Goal: Information Seeking & Learning: Check status

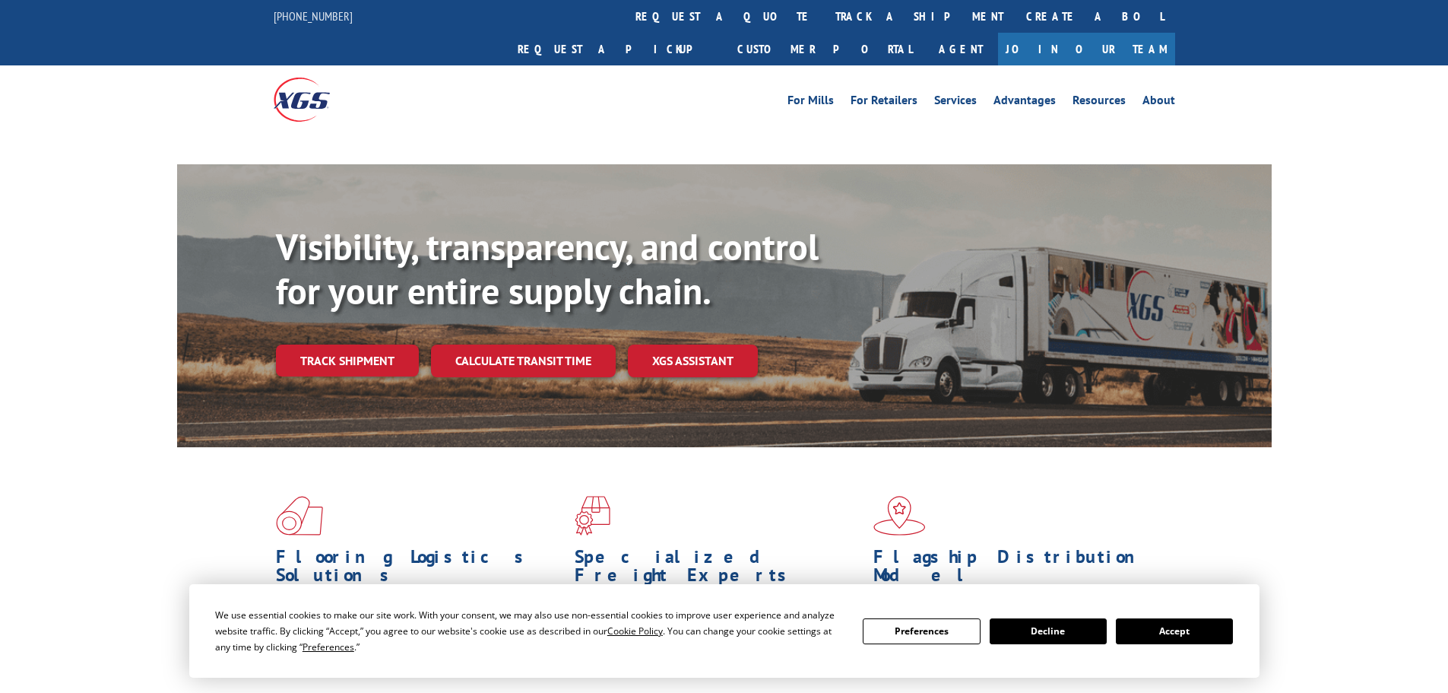
click at [395, 344] on link "Track shipment" at bounding box center [347, 360] width 143 height 32
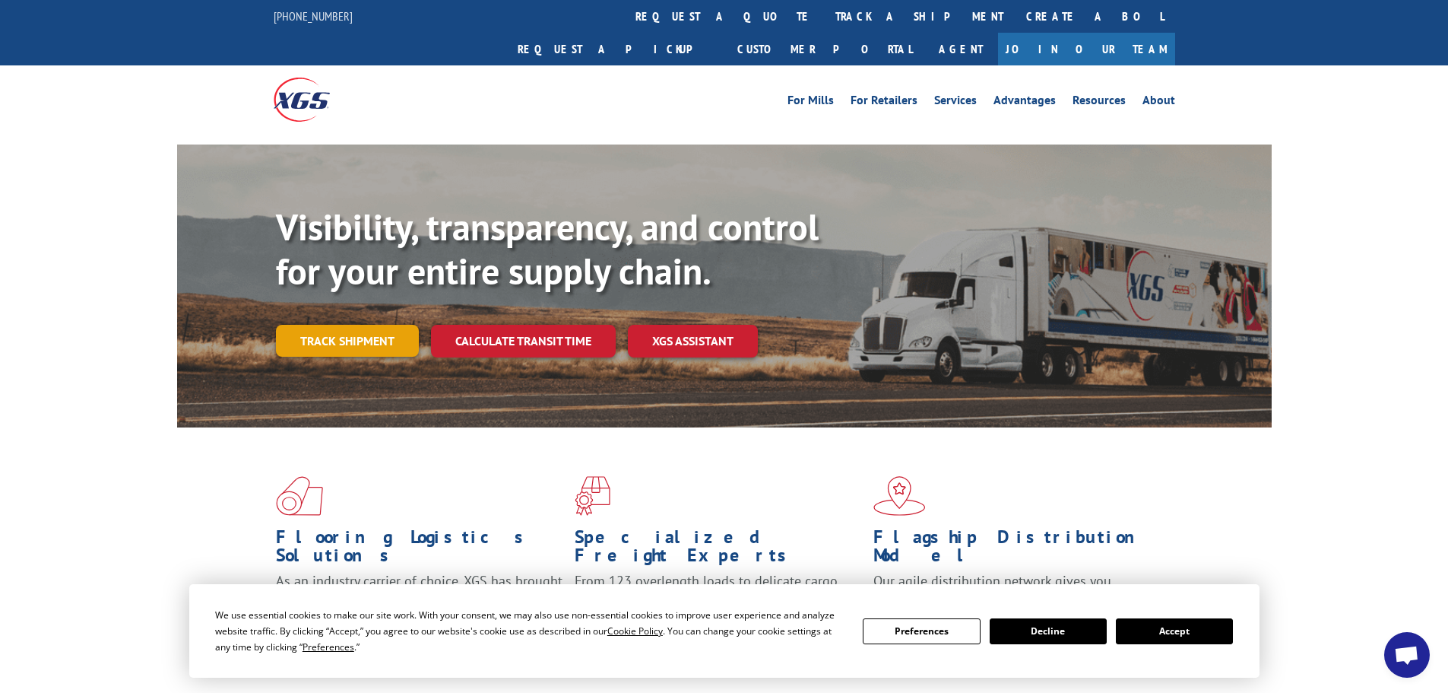
click at [334, 325] on link "Track shipment" at bounding box center [347, 341] width 143 height 32
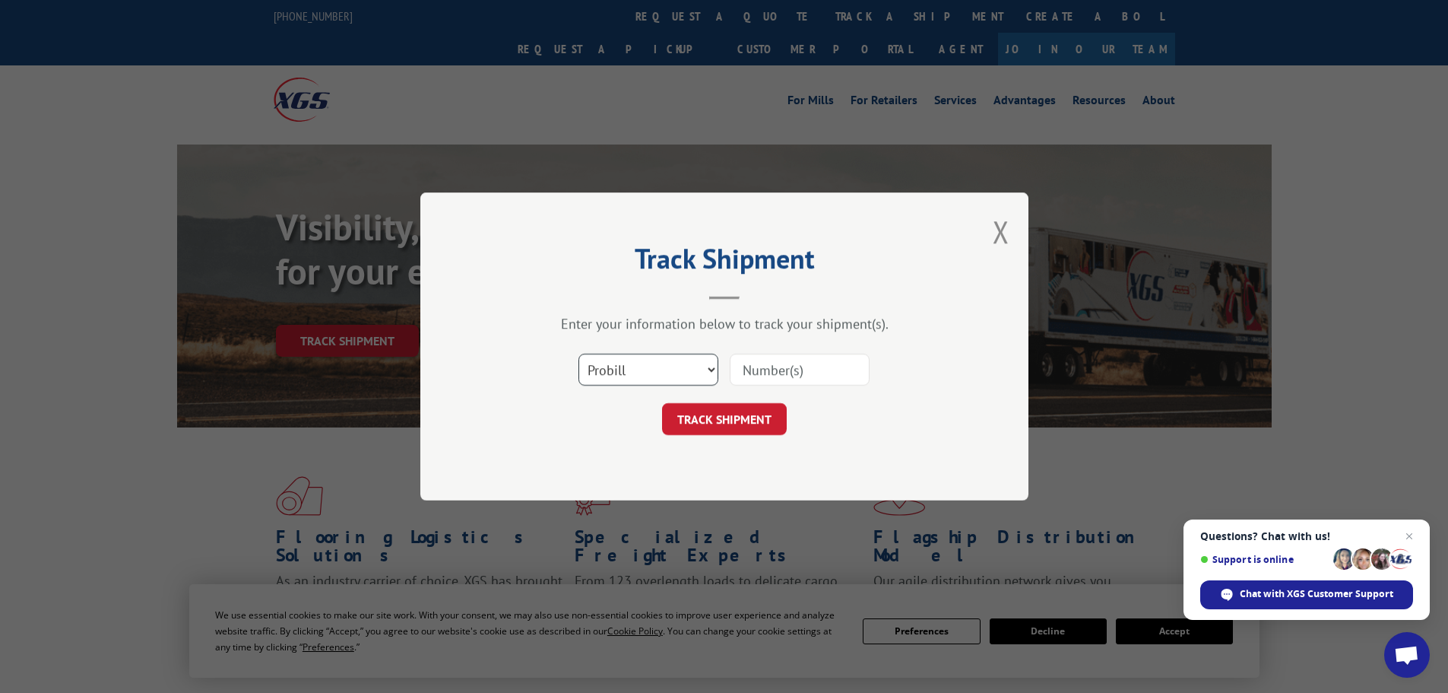
click at [714, 371] on select "Select category... Probill BOL PO" at bounding box center [649, 370] width 140 height 32
select select "po"
click at [579, 354] on select "Select category... Probill BOL PO" at bounding box center [649, 370] width 140 height 32
paste input "36548791"
type input "36548791"
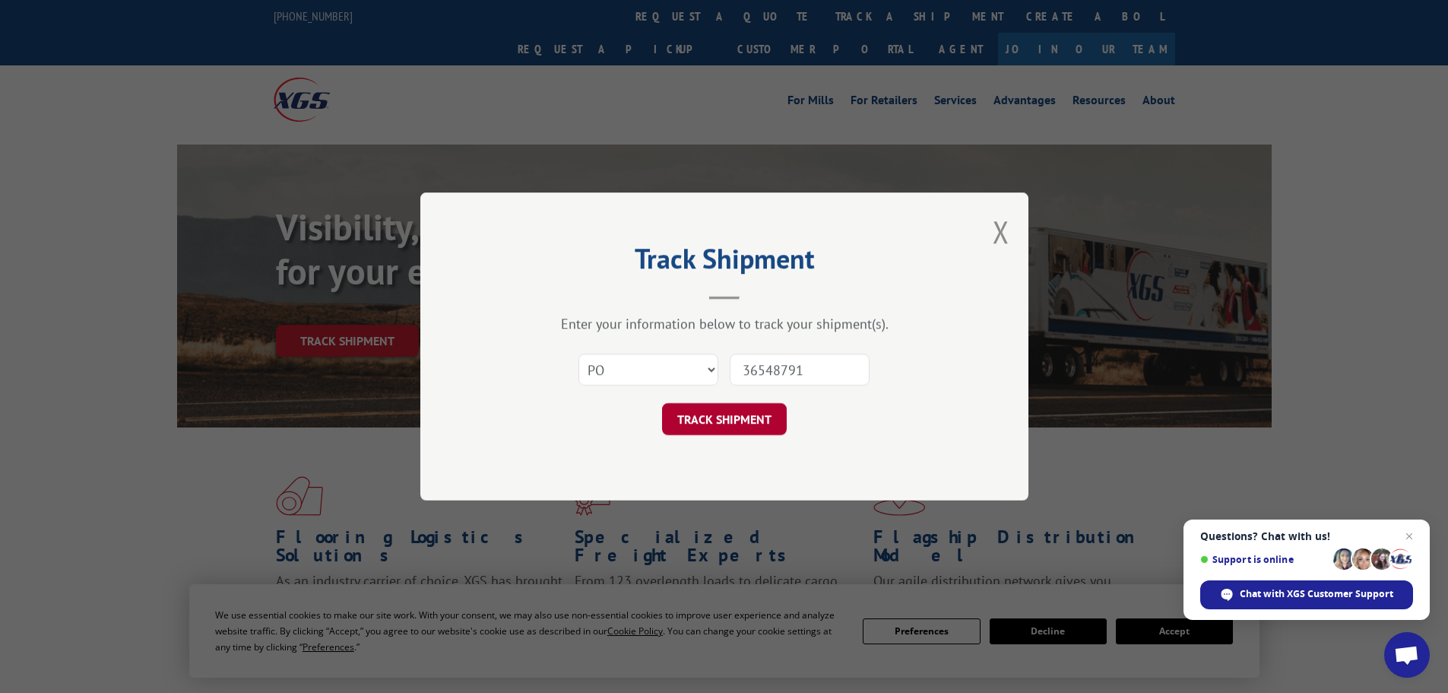
click at [728, 421] on button "TRACK SHIPMENT" at bounding box center [724, 419] width 125 height 32
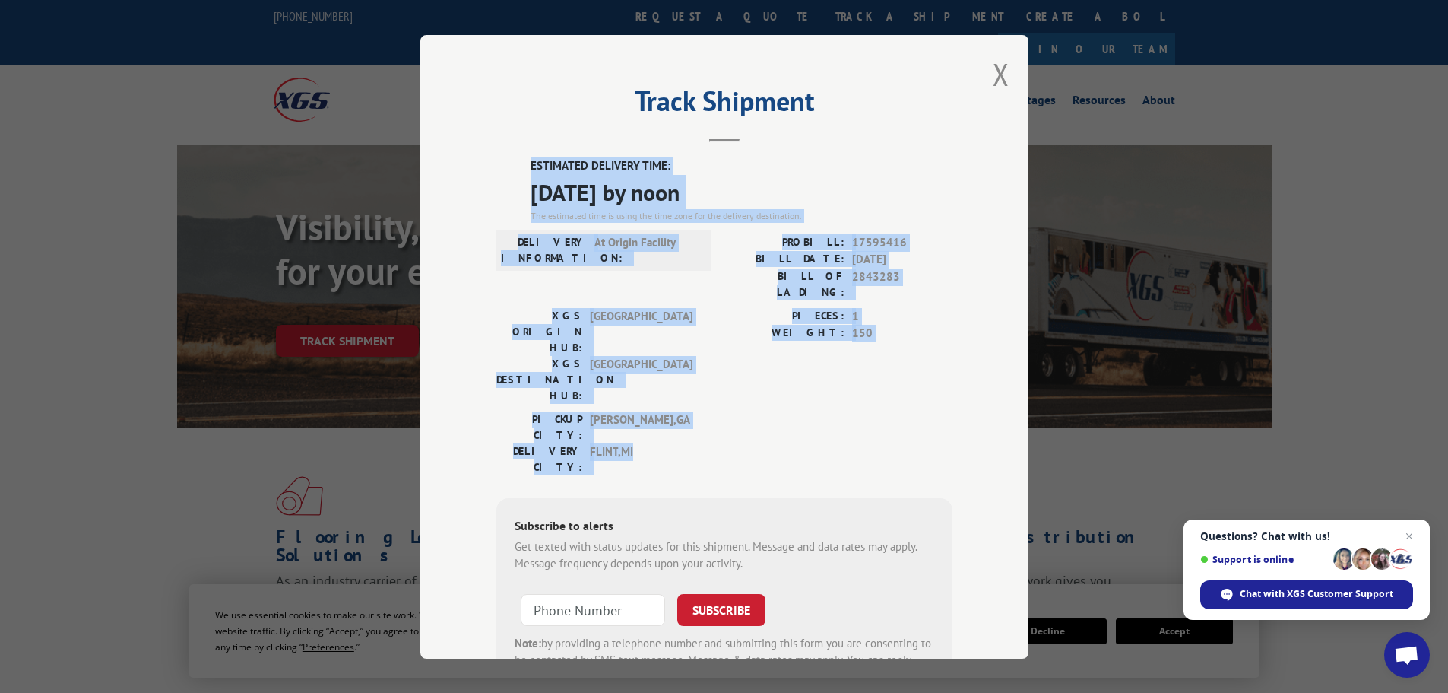
drag, startPoint x: 661, startPoint y: 373, endPoint x: 512, endPoint y: 157, distance: 261.3
click at [512, 157] on div "ESTIMATED DELIVERY TIME: [DATE] by noon The estimated time is using the time zo…" at bounding box center [724, 430] width 456 height 547
copy div "ESTIMATED DELIVERY TIME: [DATE] by noon The estimated time is using the time zo…"
click at [993, 75] on button "Close modal" at bounding box center [1001, 74] width 17 height 40
